Goal: Use online tool/utility: Utilize a website feature to perform a specific function

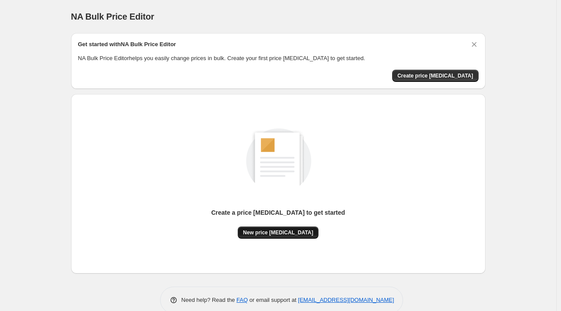
click at [261, 233] on span "New price [MEDICAL_DATA]" at bounding box center [278, 232] width 70 height 7
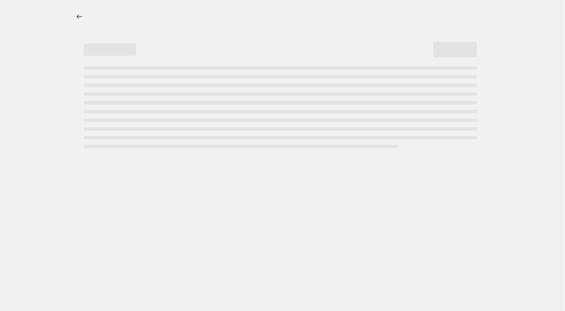
select select "percentage"
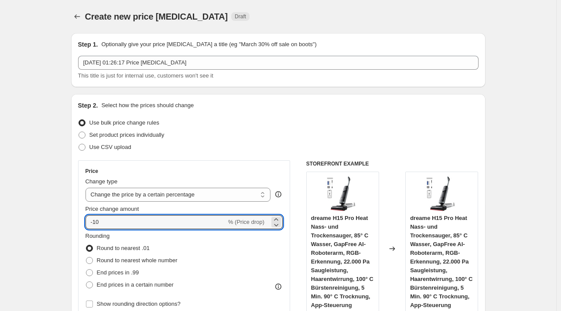
drag, startPoint x: 106, startPoint y: 219, endPoint x: 73, endPoint y: 222, distance: 33.7
click at [73, 222] on div "Step 2. Select how the prices should change Use bulk price change rules Set pro…" at bounding box center [278, 247] width 414 height 306
type input "-35"
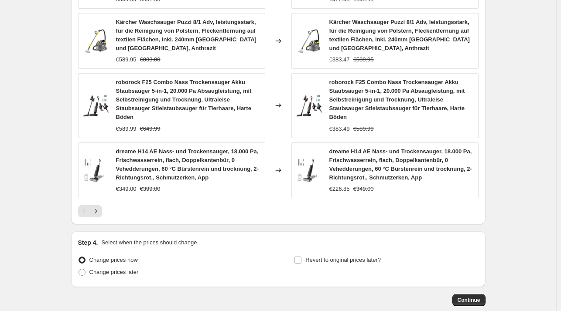
scroll to position [678, 0]
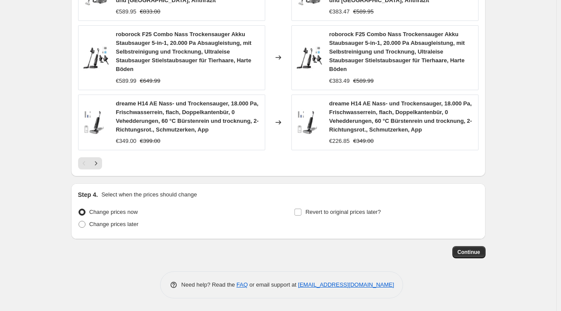
click at [471, 248] on button "Continue" at bounding box center [468, 252] width 33 height 12
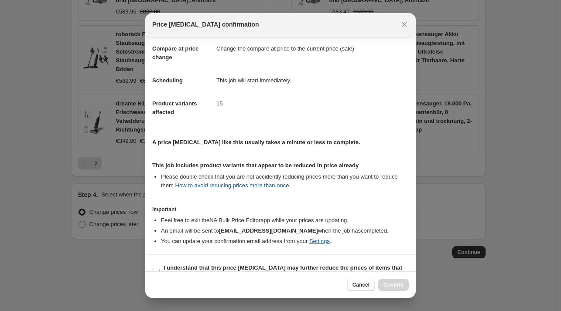
scroll to position [55, 0]
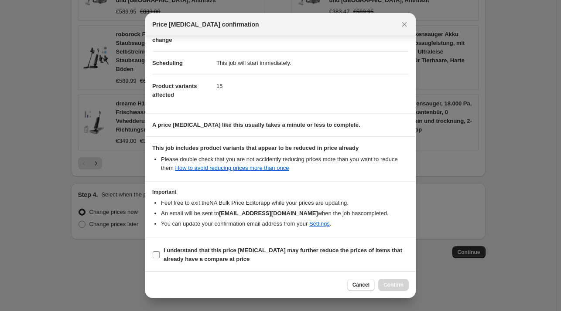
click at [165, 253] on b "I understand that this price [MEDICAL_DATA] may further reduce the prices of it…" at bounding box center [282, 254] width 238 height 15
click at [160, 253] on input "I understand that this price [MEDICAL_DATA] may further reduce the prices of it…" at bounding box center [156, 255] width 7 height 7
checkbox input "true"
click at [402, 286] on span "Confirm" at bounding box center [393, 285] width 20 height 7
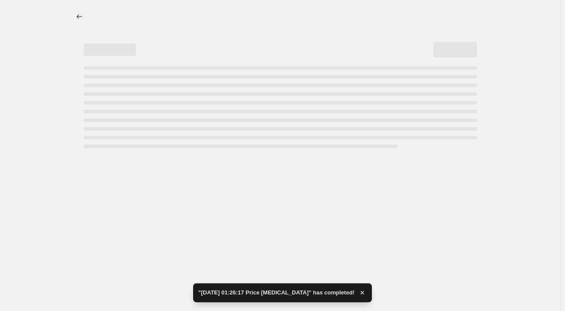
select select "percentage"
